Goal: Find specific page/section: Find specific page/section

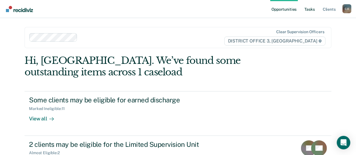
click at [308, 7] on link "Tasks" at bounding box center [310, 9] width 12 height 18
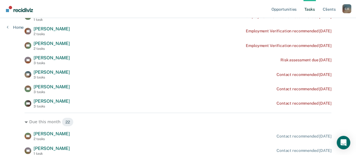
scroll to position [166, 0]
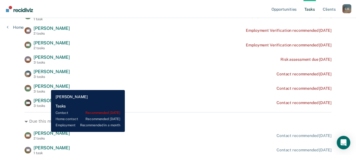
click at [47, 86] on span "[PERSON_NAME]" at bounding box center [52, 86] width 36 height 5
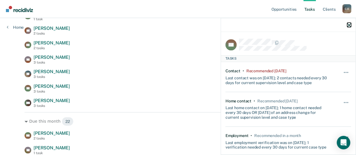
click at [350, 25] on icon "button" at bounding box center [349, 25] width 4 height 4
